Goal: Check status: Check status

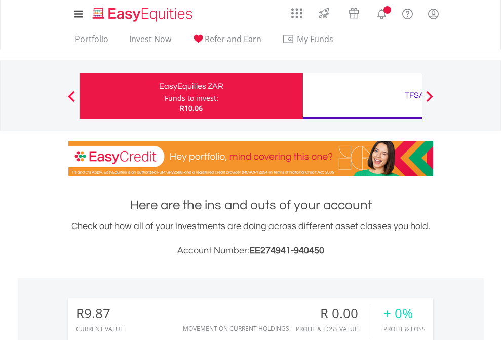
scroll to position [97, 159]
click at [165, 96] on div "Funds to invest:" at bounding box center [192, 98] width 54 height 10
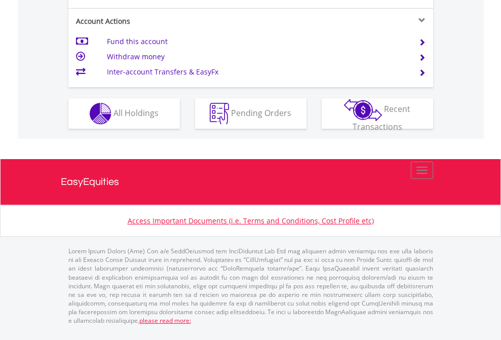
scroll to position [992, 0]
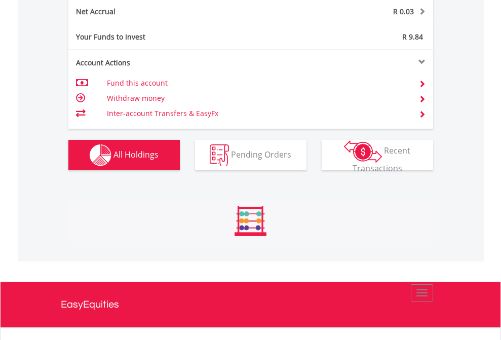
scroll to position [1027, 0]
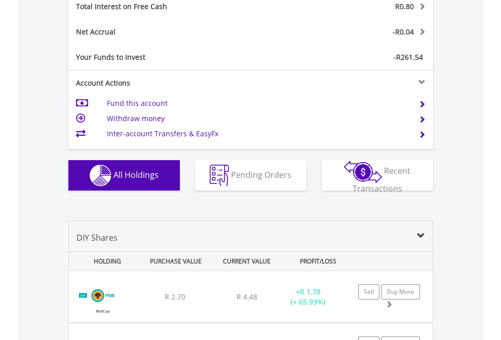
scroll to position [1168, 0]
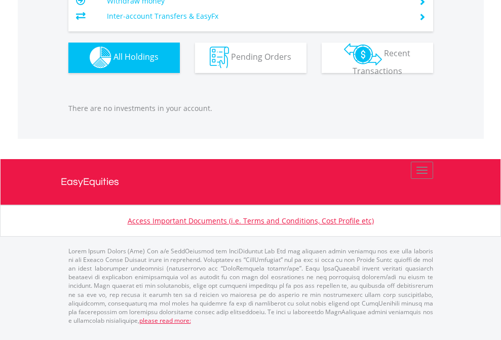
scroll to position [97, 159]
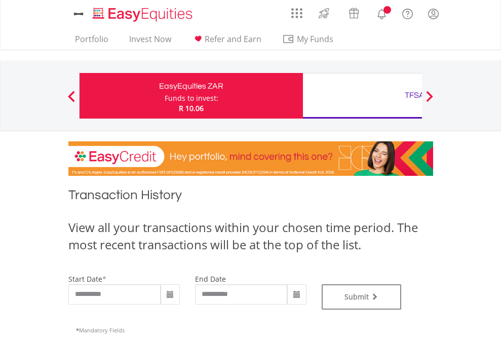
type input "**********"
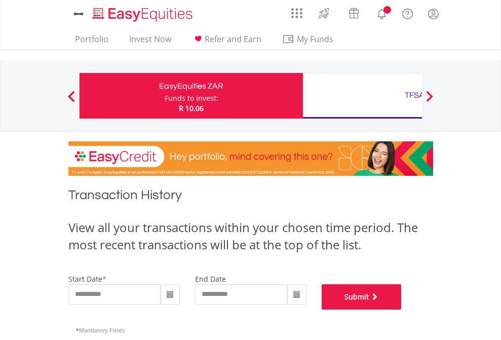
click at [402, 310] on button "Submit" at bounding box center [362, 296] width 80 height 25
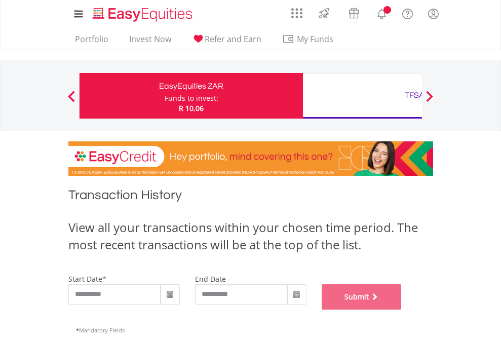
scroll to position [411, 0]
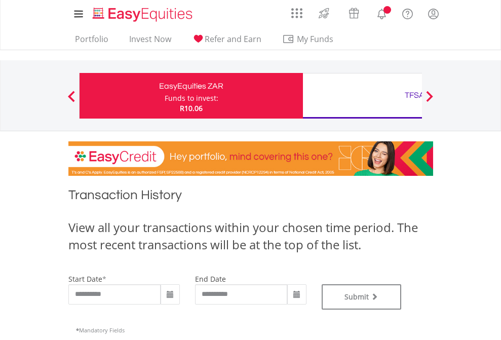
click at [362, 96] on div "TFSA" at bounding box center [414, 95] width 211 height 14
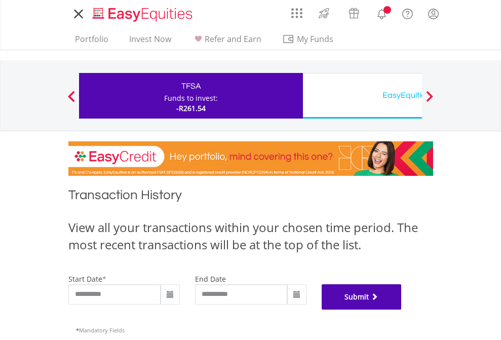
click at [402, 310] on button "Submit" at bounding box center [362, 296] width 80 height 25
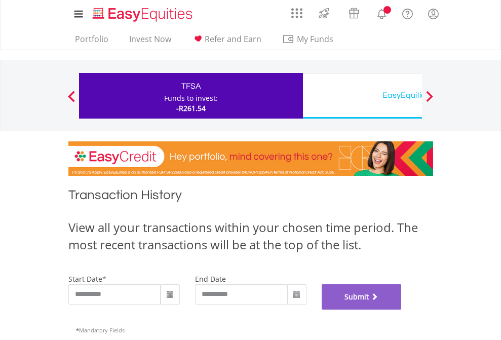
scroll to position [411, 0]
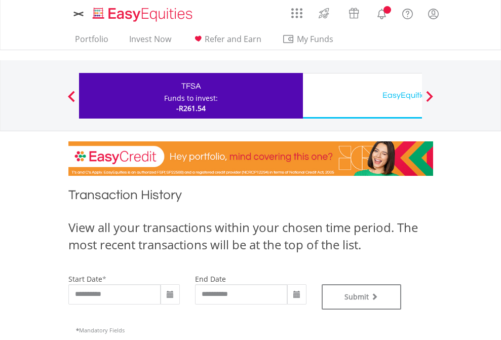
click at [362, 96] on div "EasyEquities USD" at bounding box center [414, 95] width 211 height 14
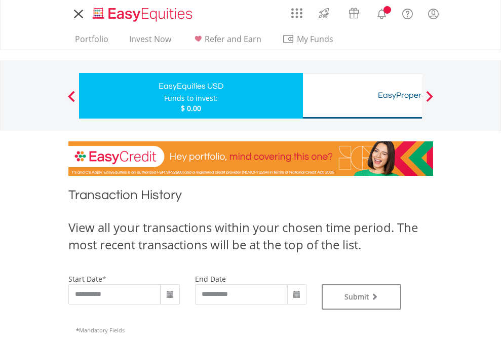
type input "**********"
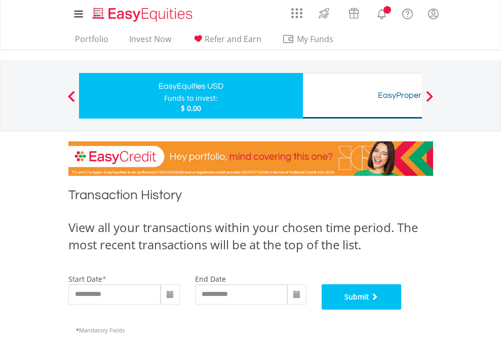
click at [402, 310] on button "Submit" at bounding box center [362, 296] width 80 height 25
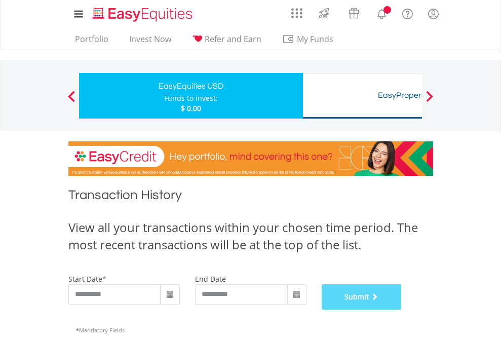
scroll to position [411, 0]
